Goal: Information Seeking & Learning: Find specific fact

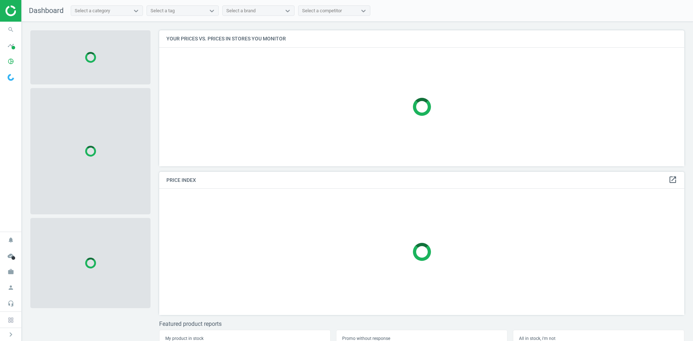
scroll to position [147, 531]
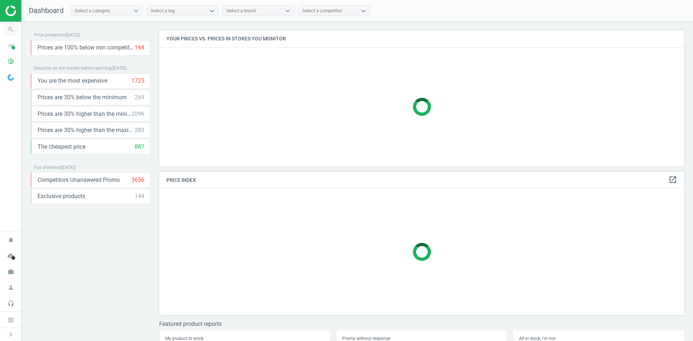
click at [11, 29] on icon "search" at bounding box center [11, 30] width 14 height 14
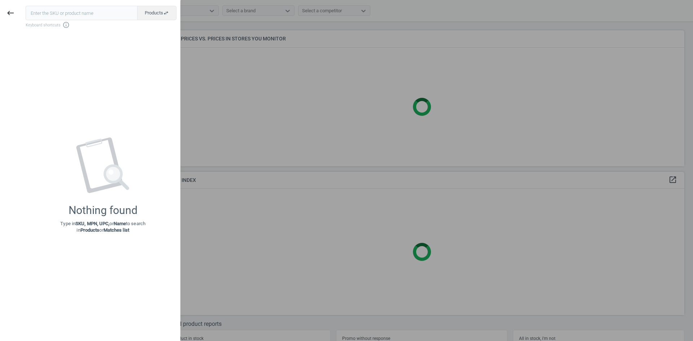
click at [74, 14] on input "text" at bounding box center [82, 13] width 112 height 14
type input "18521295"
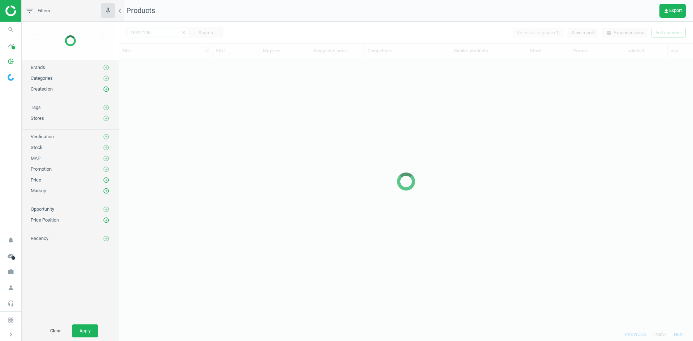
scroll to position [258, 568]
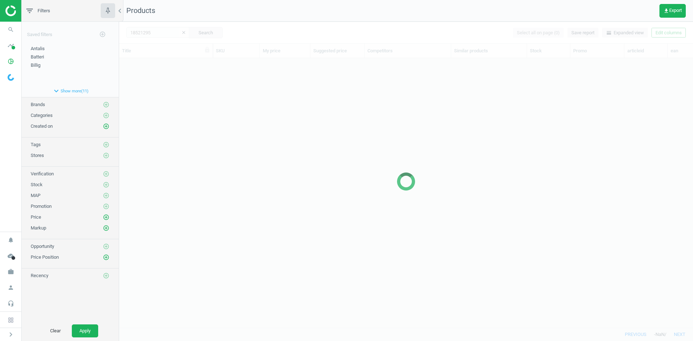
click at [203, 129] on div at bounding box center [406, 181] width 574 height 319
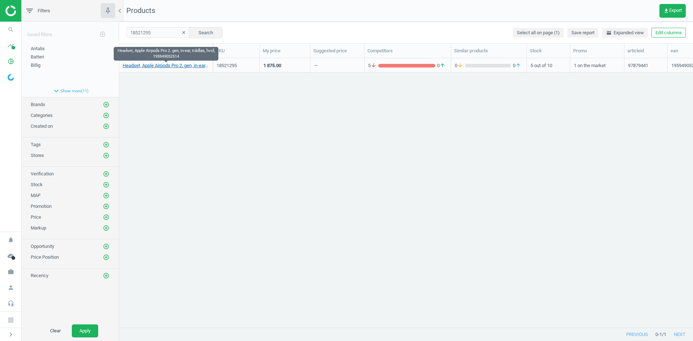
click at [173, 65] on link "Headset, Apple Airpods Pro 2. gen, in-ear, trådløs, hvid, 195949052514" at bounding box center [166, 65] width 86 height 6
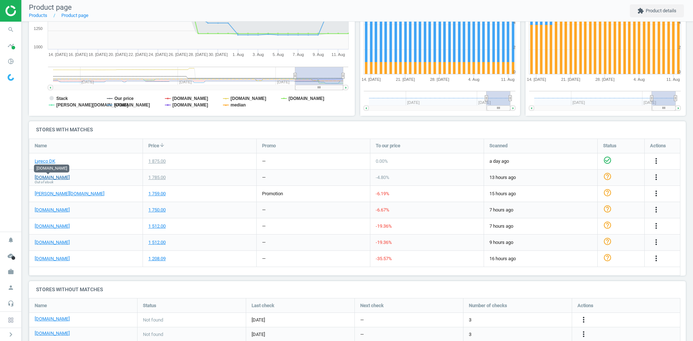
click at [57, 177] on link "[DOMAIN_NAME]" at bounding box center [52, 177] width 35 height 6
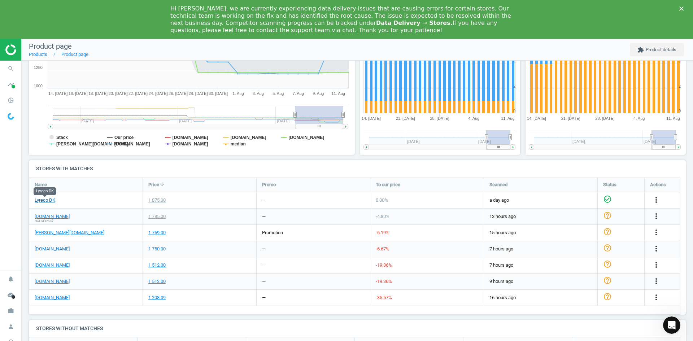
click at [40, 201] on link "Lyreco DK" at bounding box center [45, 200] width 21 height 6
click at [41, 216] on link "[DOMAIN_NAME]" at bounding box center [52, 216] width 35 height 6
click at [49, 232] on link "[PERSON_NAME][DOMAIN_NAME]" at bounding box center [70, 232] width 70 height 6
click at [56, 250] on link "[DOMAIN_NAME]" at bounding box center [52, 249] width 35 height 6
click at [48, 264] on link "[DOMAIN_NAME]" at bounding box center [52, 265] width 35 height 6
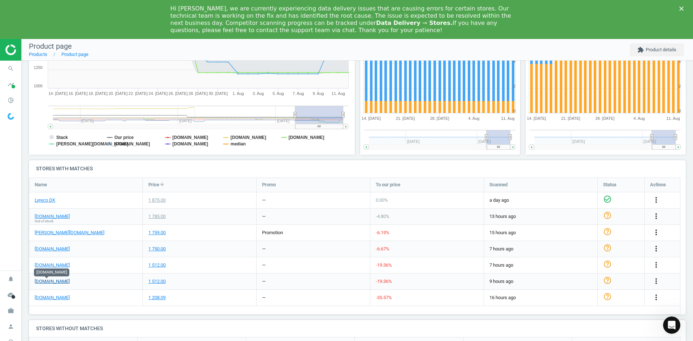
click at [52, 283] on link "[DOMAIN_NAME]" at bounding box center [52, 281] width 35 height 6
click at [58, 298] on link "[DOMAIN_NAME]" at bounding box center [52, 297] width 35 height 6
click at [655, 299] on icon "more_vert" at bounding box center [656, 297] width 9 height 9
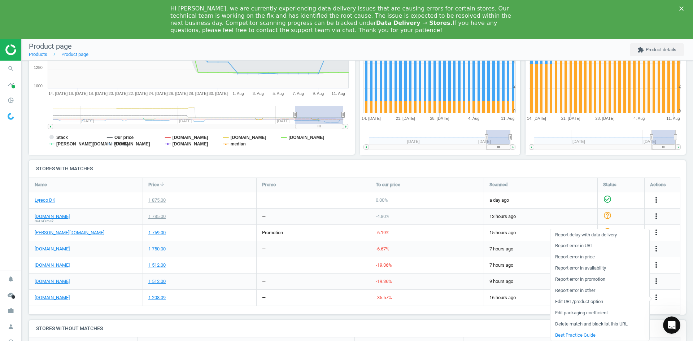
click at [584, 246] on link "Report error in URL" at bounding box center [599, 245] width 99 height 11
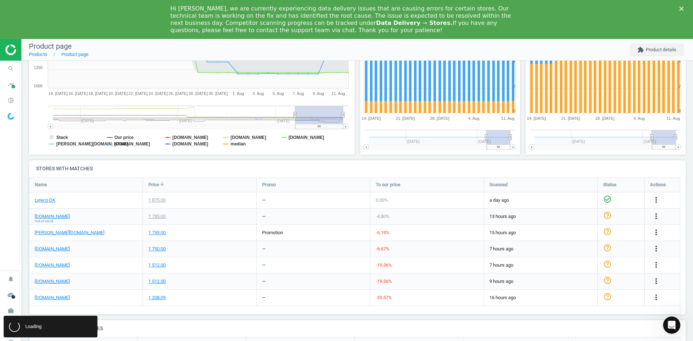
click at [196, 314] on div "Name Price arrow_downward Promo To our price Scanned Status Actions Lyreco DK 1…" at bounding box center [354, 246] width 651 height 137
click at [678, 5] on div "Hi Jakob, we are currently experiencing data delivery issues that are causing e…" at bounding box center [346, 19] width 693 height 33
click at [679, 9] on icon "Close" at bounding box center [681, 8] width 4 height 4
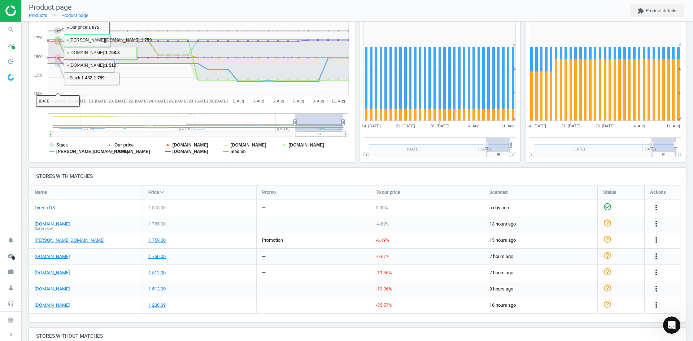
scroll to position [87, 0]
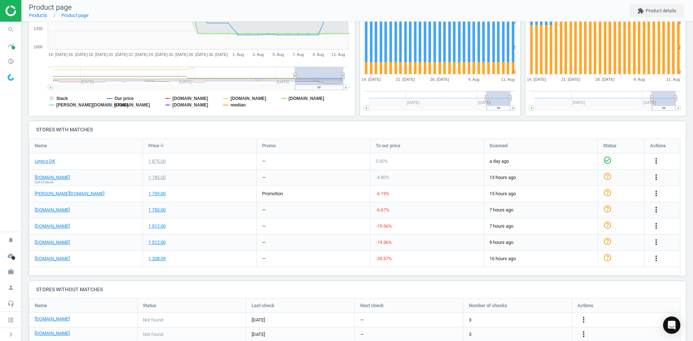
scroll to position [180, 0]
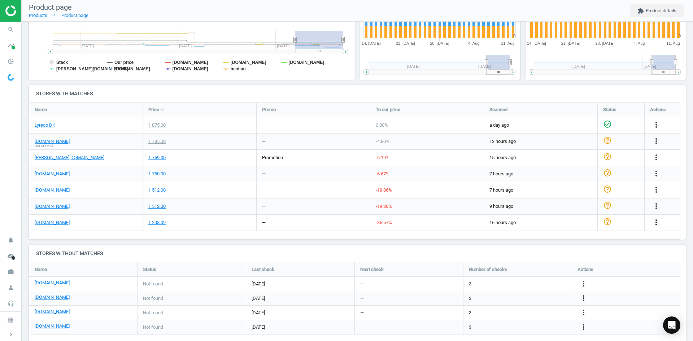
click at [654, 222] on icon "more_vert" at bounding box center [656, 222] width 9 height 9
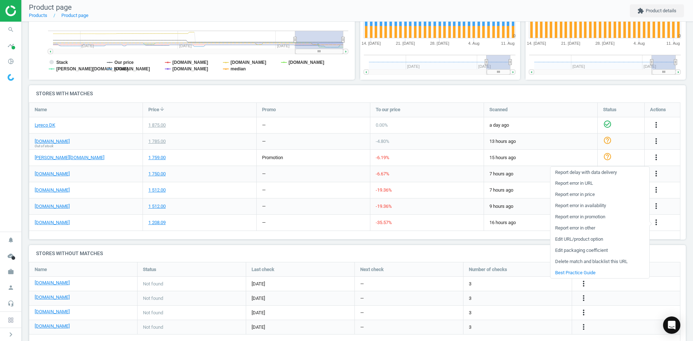
click at [680, 174] on div "Name Price arrow_downward Promo To our price Scanned Status Actions Lyreco DK 1…" at bounding box center [354, 170] width 651 height 137
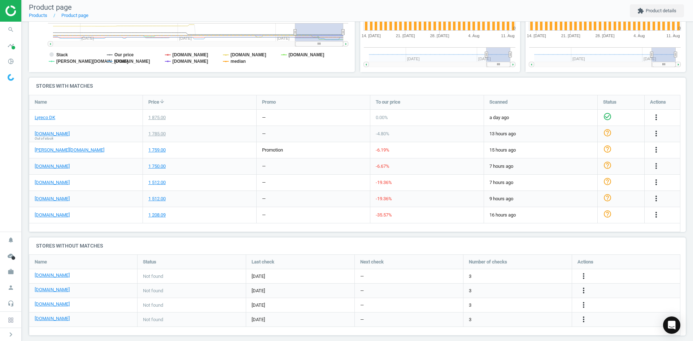
scroll to position [195, 0]
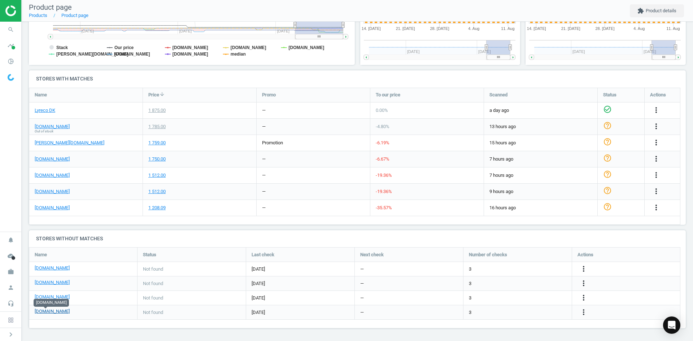
click at [51, 313] on link "[DOMAIN_NAME]" at bounding box center [52, 311] width 35 height 6
click at [8, 25] on icon "search" at bounding box center [11, 30] width 14 height 14
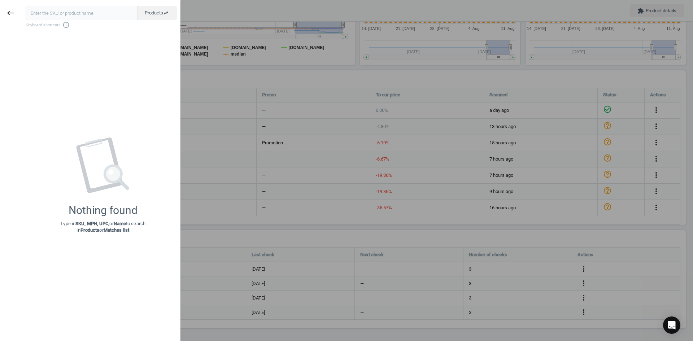
drag, startPoint x: 71, startPoint y: 14, endPoint x: 59, endPoint y: 12, distance: 12.0
click at [59, 12] on input "text" at bounding box center [82, 13] width 112 height 14
type input "19702457"
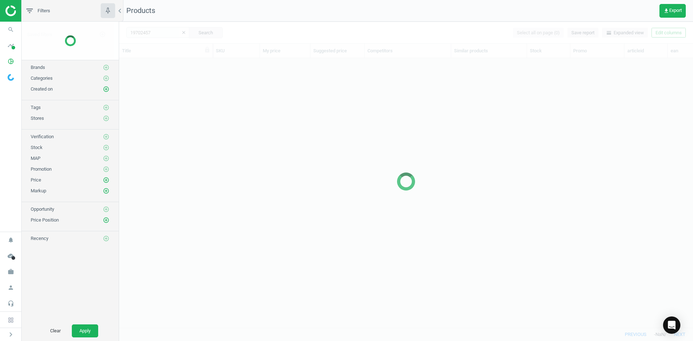
scroll to position [258, 568]
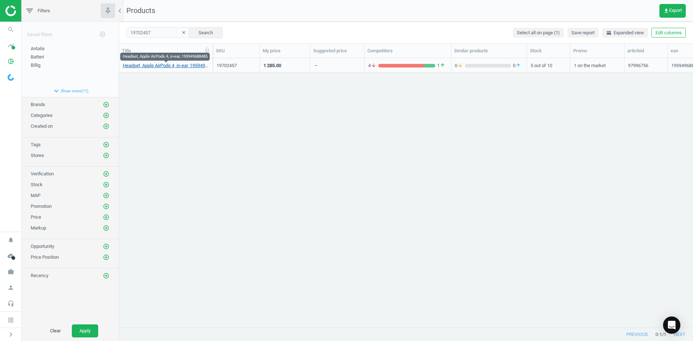
click at [175, 67] on link "Headset, Apple AirPods 4, in-ear, 195949688485" at bounding box center [166, 65] width 86 height 6
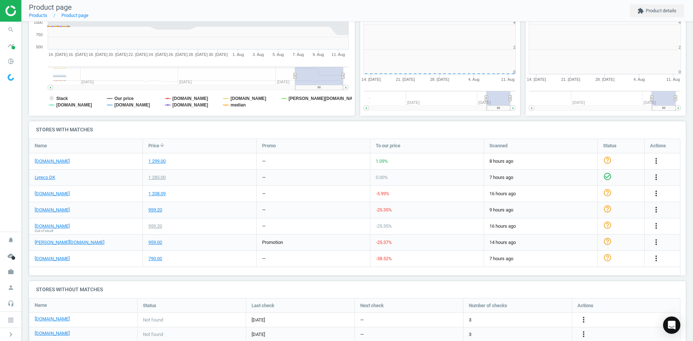
scroll to position [156, 170]
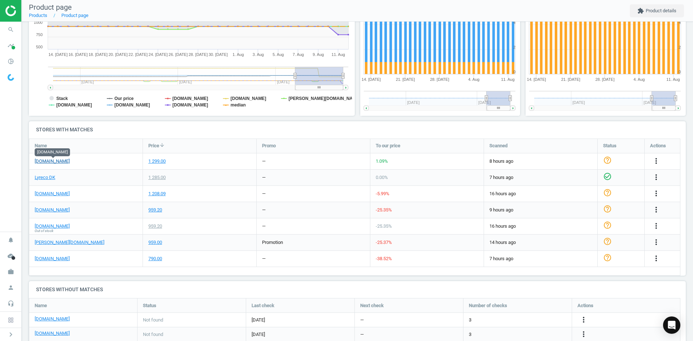
click at [44, 161] on link "[DOMAIN_NAME]" at bounding box center [52, 161] width 35 height 6
click at [654, 160] on icon "more_vert" at bounding box center [656, 161] width 9 height 9
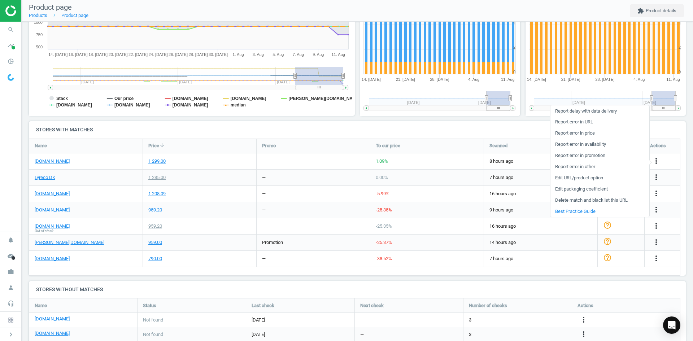
click at [580, 122] on link "Report error in URL" at bounding box center [599, 122] width 99 height 11
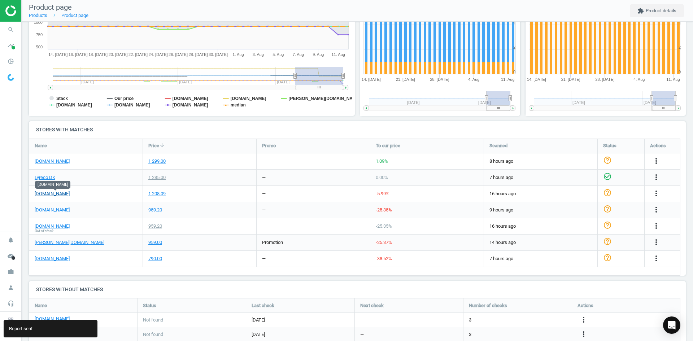
click at [67, 193] on link "[DOMAIN_NAME]" at bounding box center [52, 194] width 35 height 6
click at [655, 191] on icon "more_vert" at bounding box center [656, 193] width 9 height 9
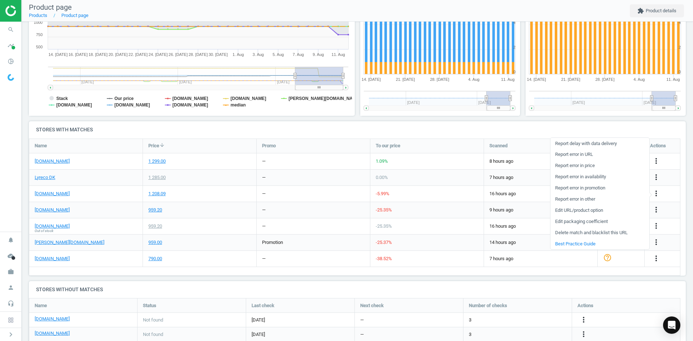
click at [581, 153] on link "Report error in URL" at bounding box center [599, 154] width 99 height 11
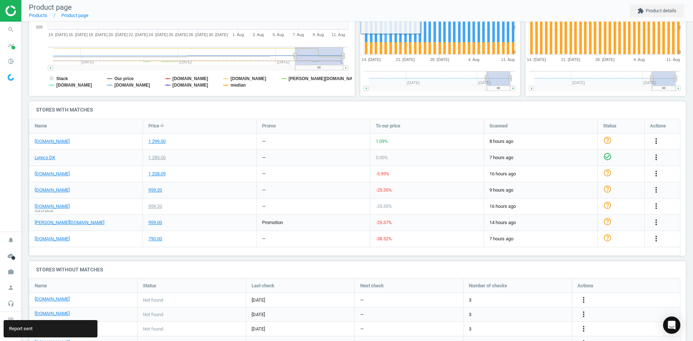
scroll to position [180, 0]
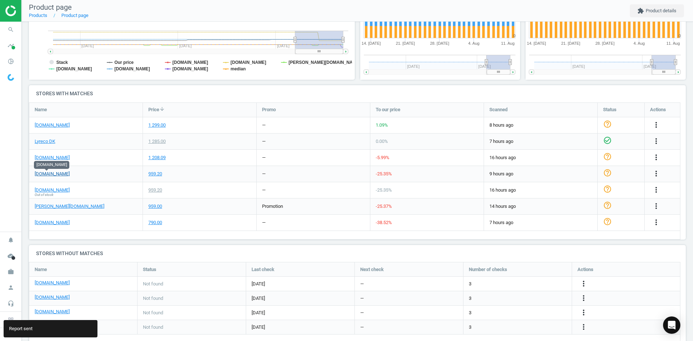
click at [54, 175] on link "[DOMAIN_NAME]" at bounding box center [52, 174] width 35 height 6
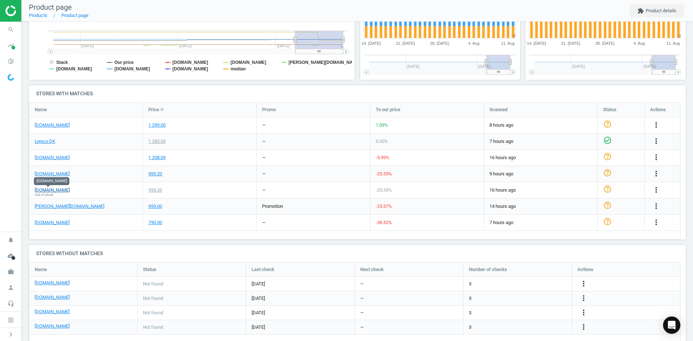
click at [47, 189] on link "[DOMAIN_NAME]" at bounding box center [52, 190] width 35 height 6
click at [46, 207] on link "[PERSON_NAME][DOMAIN_NAME]" at bounding box center [70, 206] width 70 height 6
click at [56, 223] on link "[DOMAIN_NAME]" at bounding box center [52, 222] width 35 height 6
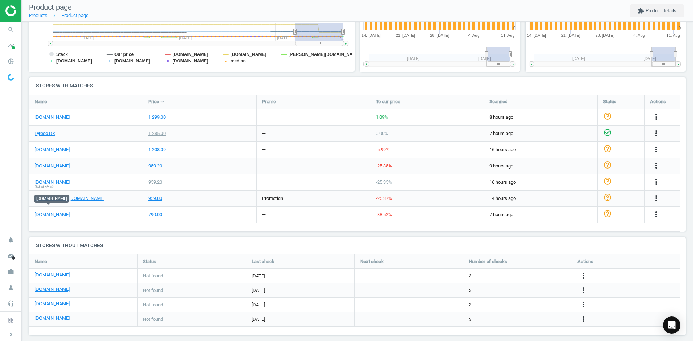
scroll to position [195, 0]
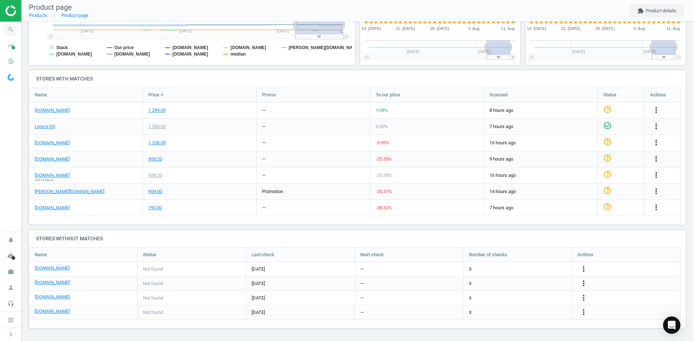
click at [4, 30] on icon "search" at bounding box center [11, 30] width 14 height 14
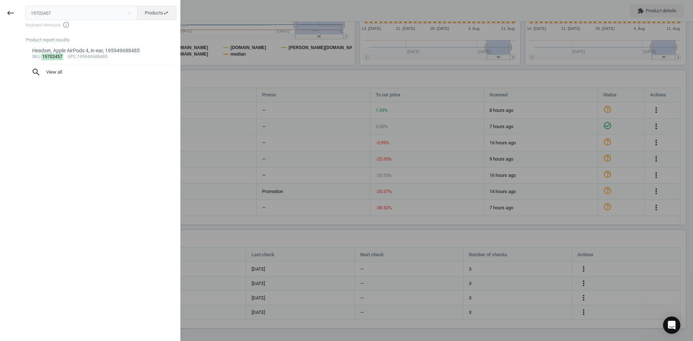
drag, startPoint x: 49, startPoint y: 11, endPoint x: -13, endPoint y: 9, distance: 62.1
click at [0, 9] on html "Group 2 Created with Sketch. ic/cloud_download/grey600 Created with Sketch. gra…" at bounding box center [346, 170] width 693 height 341
type input "19702468"
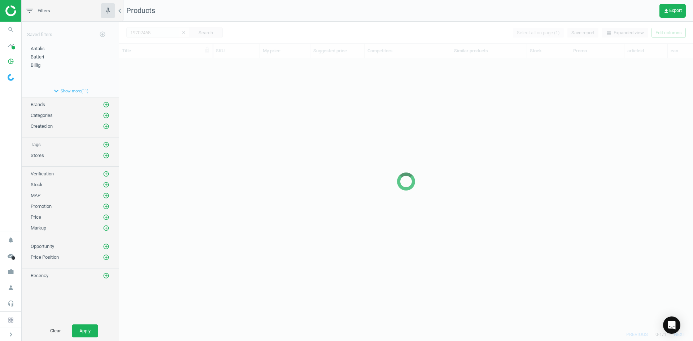
scroll to position [258, 568]
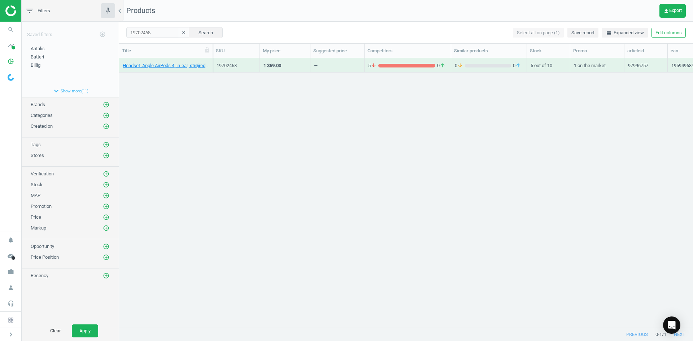
click at [194, 109] on div "Headset, Apple AirPods 4, in-ear, strøjreduktion, 195949689567 19702468 1 369.0…" at bounding box center [406, 190] width 574 height 264
click at [188, 67] on link "Headset, Apple AirPods 4, in-ear, strøjreduktion, 195949689567" at bounding box center [166, 65] width 86 height 6
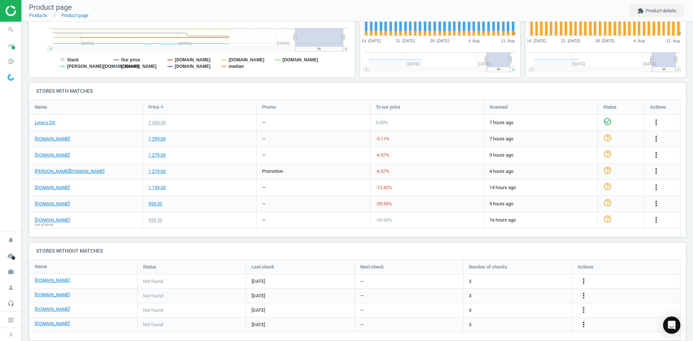
scroll to position [195, 0]
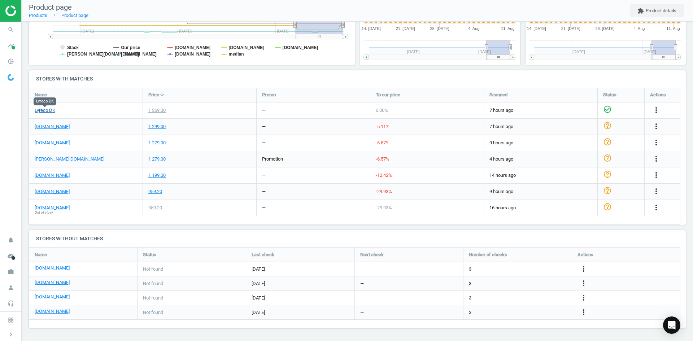
click at [48, 111] on link "Lyreco DK" at bounding box center [45, 110] width 21 height 6
click at [49, 128] on link "[DOMAIN_NAME]" at bounding box center [52, 126] width 35 height 6
click at [53, 144] on link "[DOMAIN_NAME]" at bounding box center [52, 143] width 35 height 6
click at [46, 161] on link "[PERSON_NAME][DOMAIN_NAME]" at bounding box center [70, 159] width 70 height 6
click at [45, 174] on link "[DOMAIN_NAME]" at bounding box center [52, 175] width 35 height 6
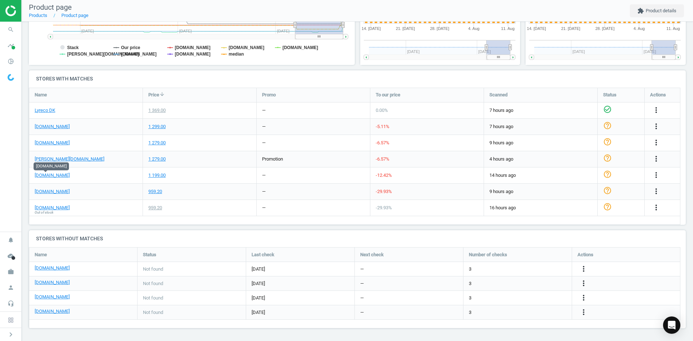
click at [660, 174] on div "more_vert" at bounding box center [657, 175] width 14 height 9
click at [655, 174] on icon "more_vert" at bounding box center [656, 175] width 9 height 9
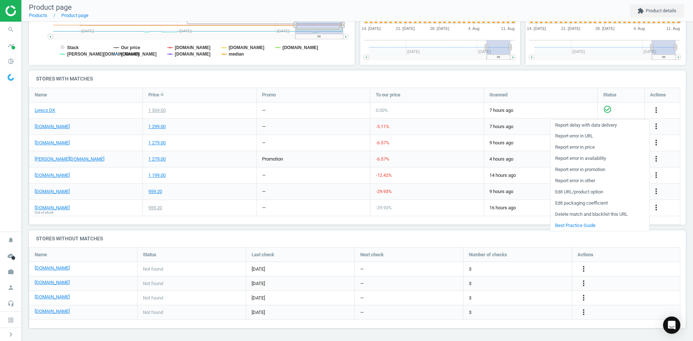
click at [588, 136] on link "Report error in URL" at bounding box center [599, 136] width 99 height 11
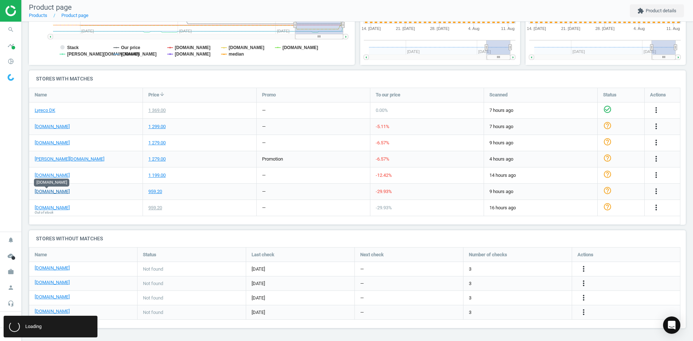
click at [53, 193] on link "[DOMAIN_NAME]" at bounding box center [52, 191] width 35 height 6
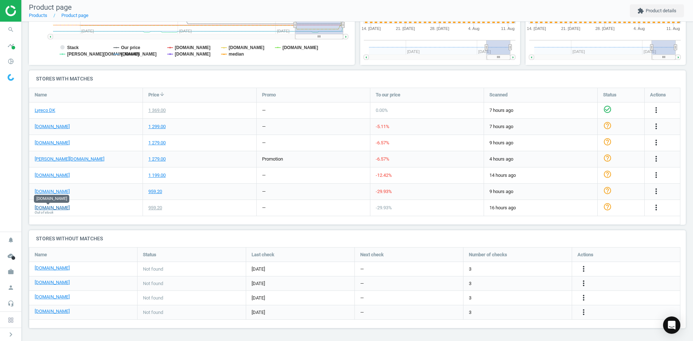
click at [54, 209] on link "[DOMAIN_NAME]" at bounding box center [52, 208] width 35 height 6
